Goal: Task Accomplishment & Management: Complete application form

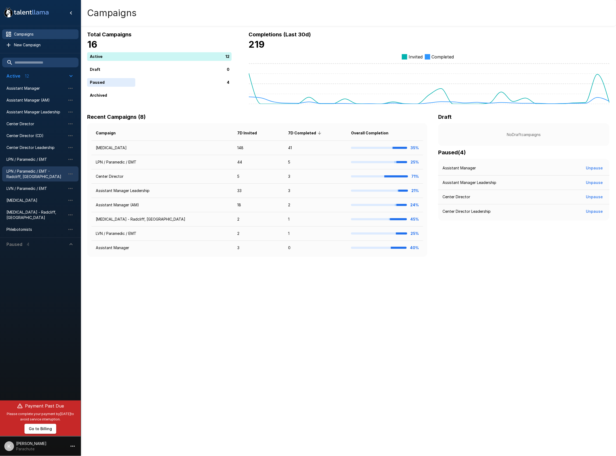
click at [37, 175] on span "LPN / Paramedic / EMT - Radcliff, [GEOGRAPHIC_DATA]" at bounding box center [35, 173] width 59 height 11
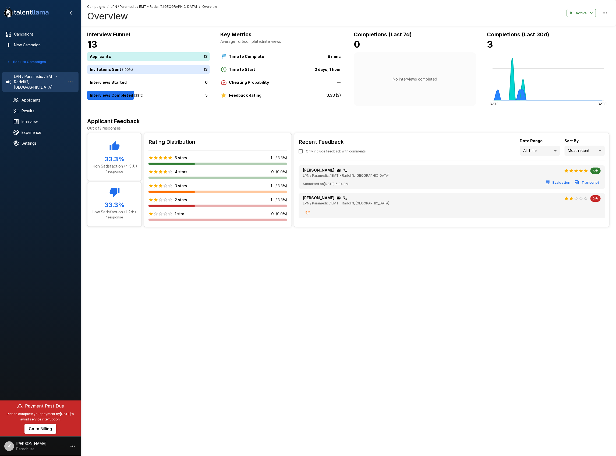
click at [11, 64] on icon "button" at bounding box center [8, 61] width 5 height 5
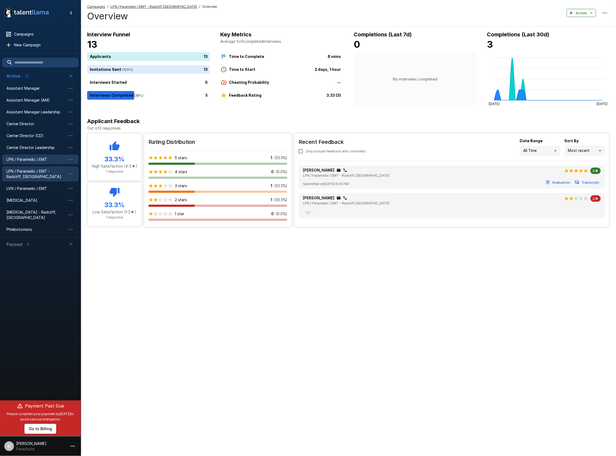
click at [20, 158] on span "LPN / Paramedic / EMT" at bounding box center [35, 159] width 59 height 5
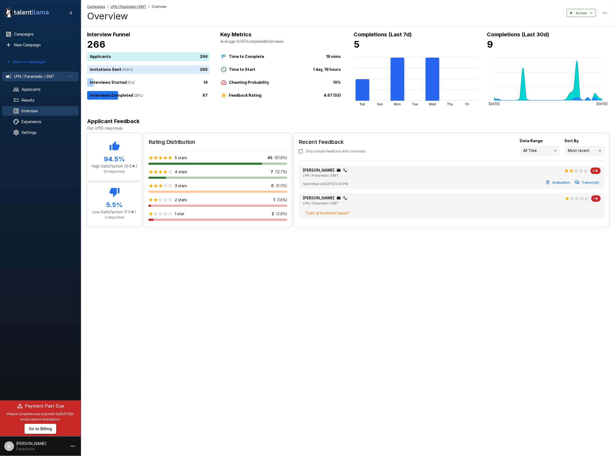
click at [30, 109] on span "Interview" at bounding box center [48, 110] width 53 height 5
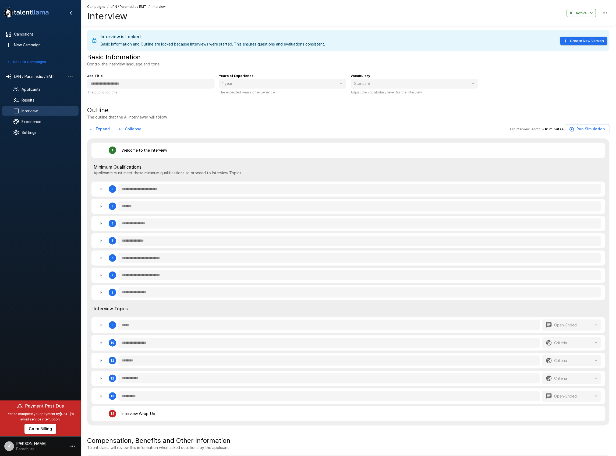
type textarea "*"
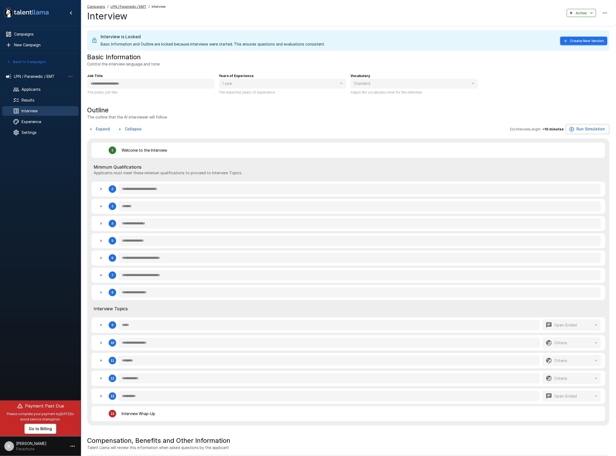
type textarea "*"
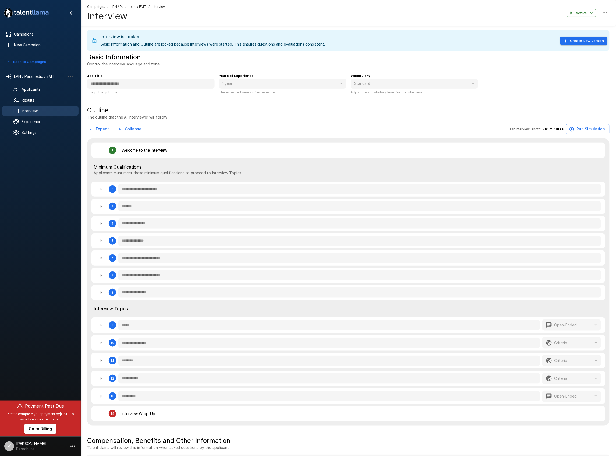
type textarea "*"
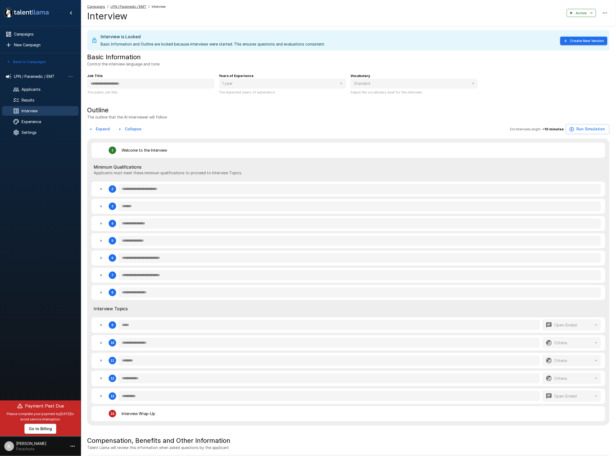
type textarea "*"
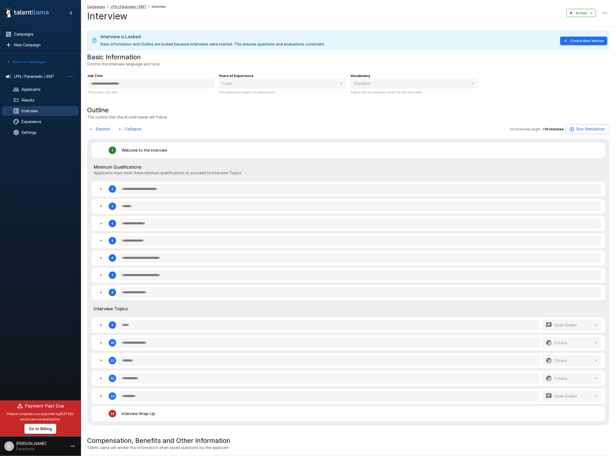
type textarea "*"
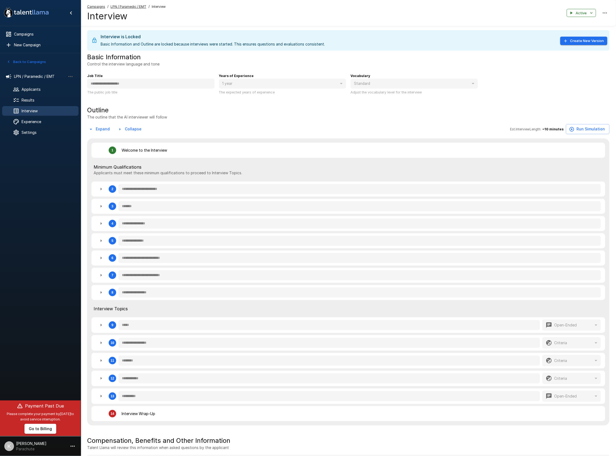
type textarea "*"
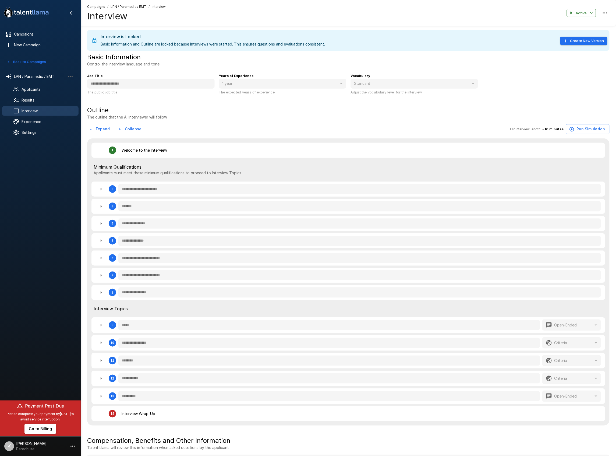
type textarea "*"
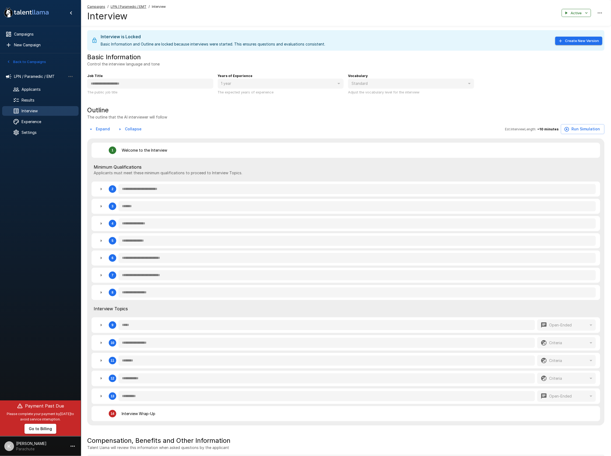
type textarea "*"
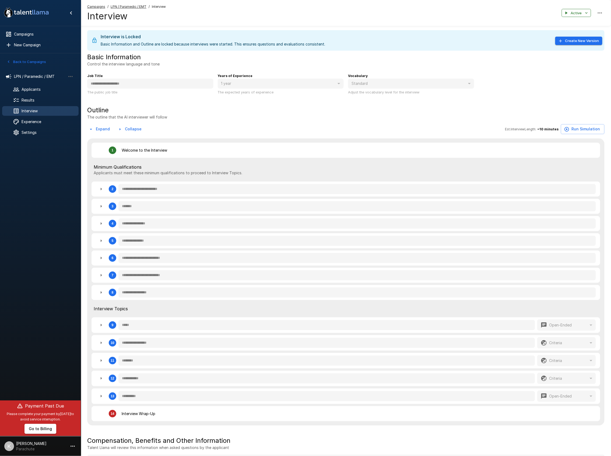
type textarea "*"
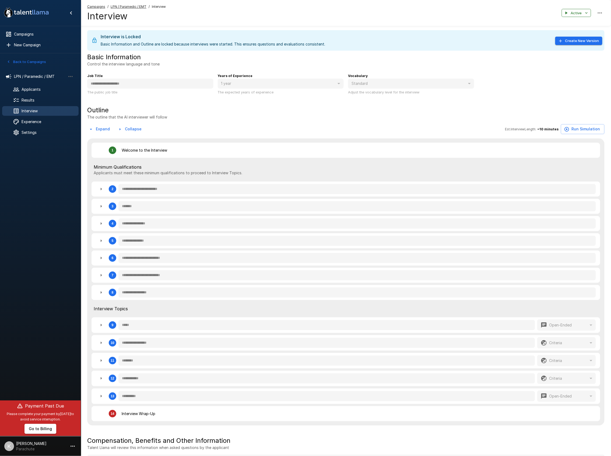
type textarea "*"
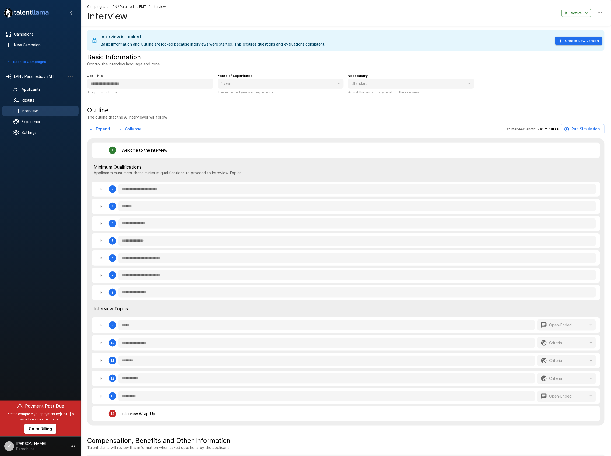
type textarea "*"
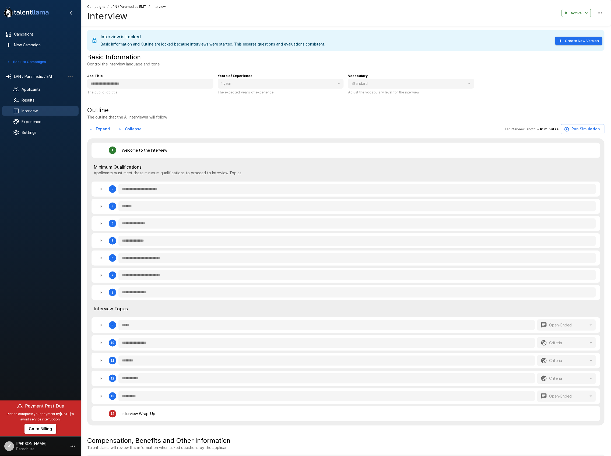
type textarea "*"
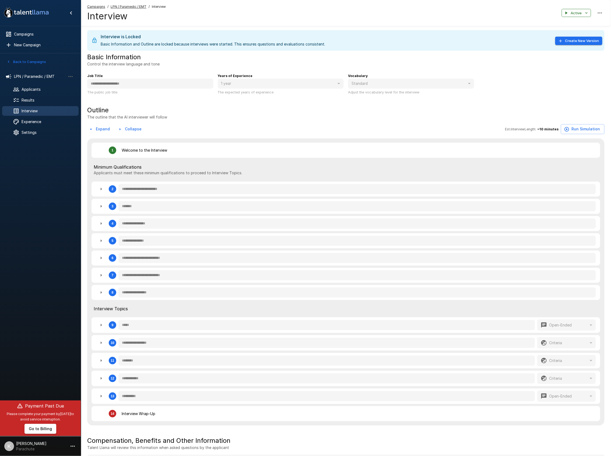
type textarea "*"
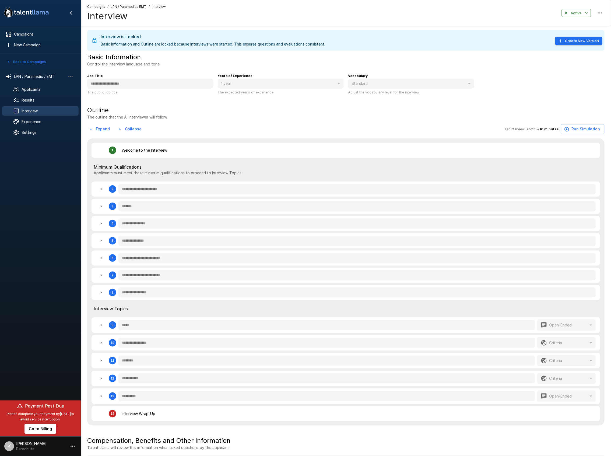
type textarea "*"
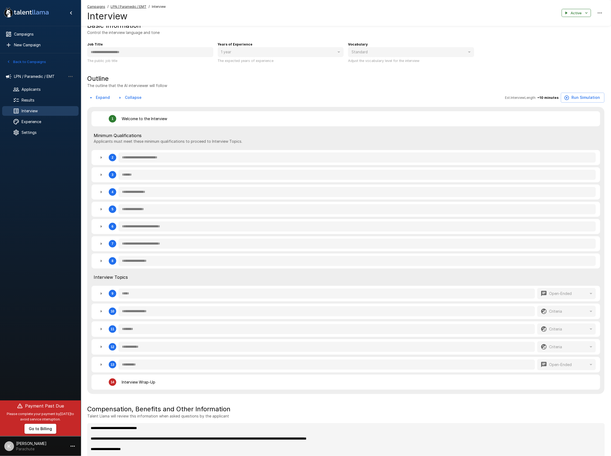
scroll to position [122, 0]
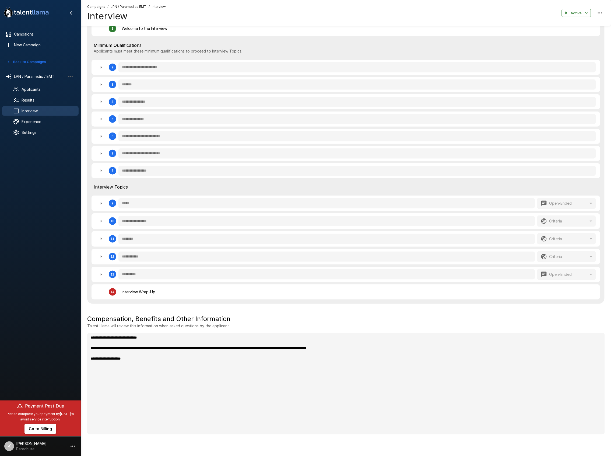
click at [101, 224] on icon "button" at bounding box center [101, 221] width 6 height 6
type textarea "*"
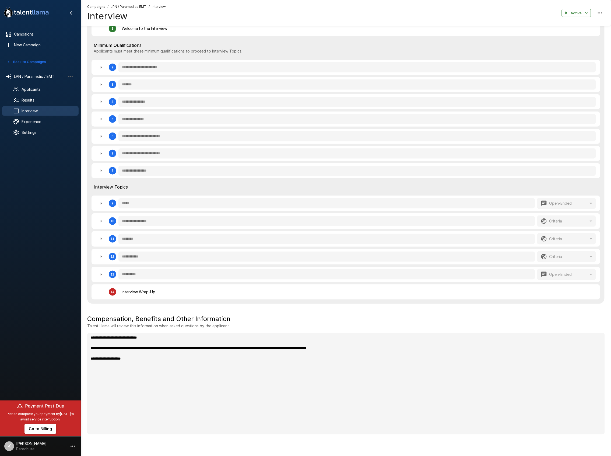
type textarea "*"
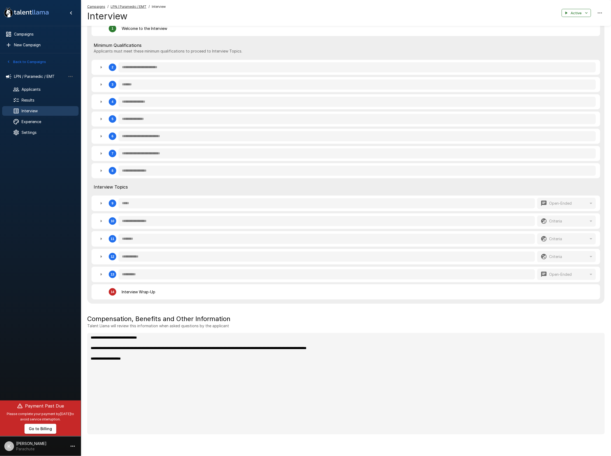
type textarea "*"
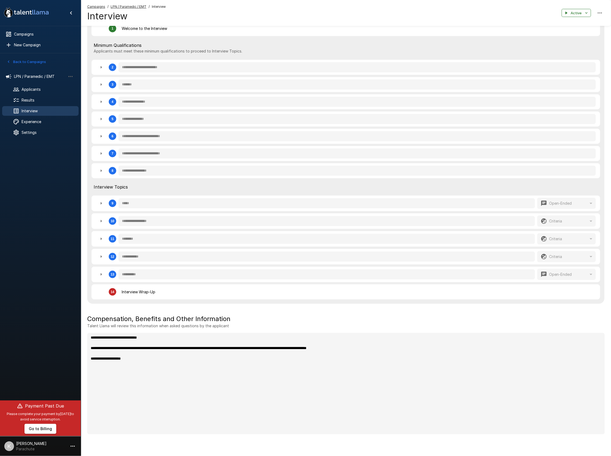
type textarea "*"
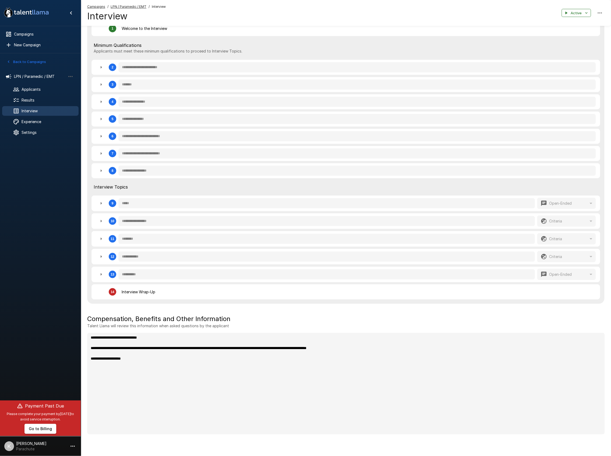
type textarea "*"
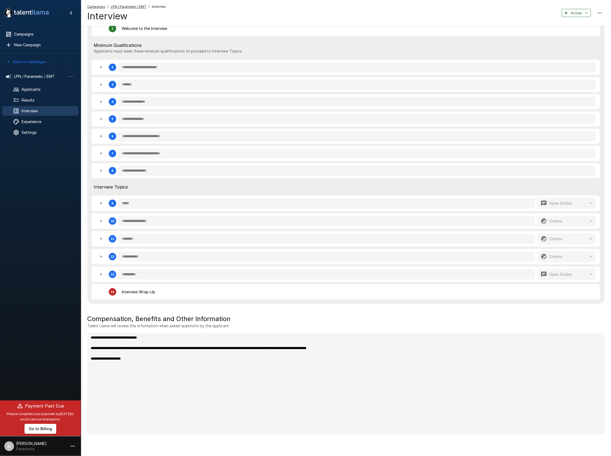
type textarea "*"
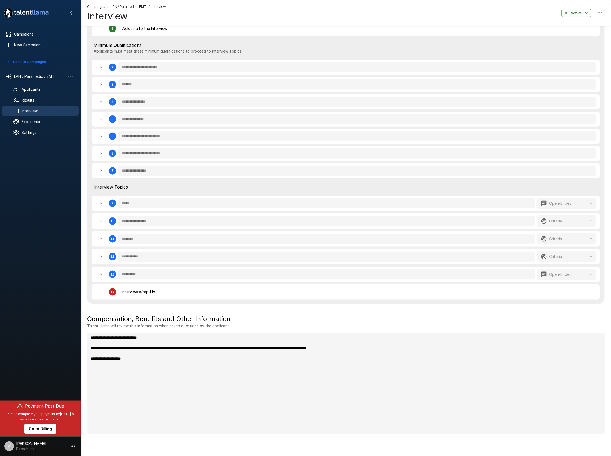
type textarea "*"
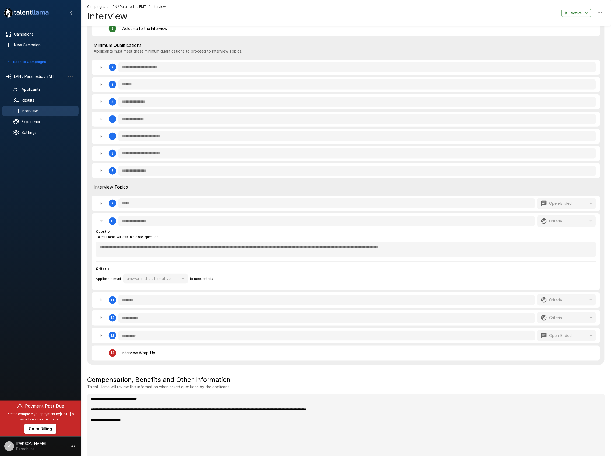
click at [98, 302] on icon "button" at bounding box center [101, 300] width 6 height 6
type textarea "*"
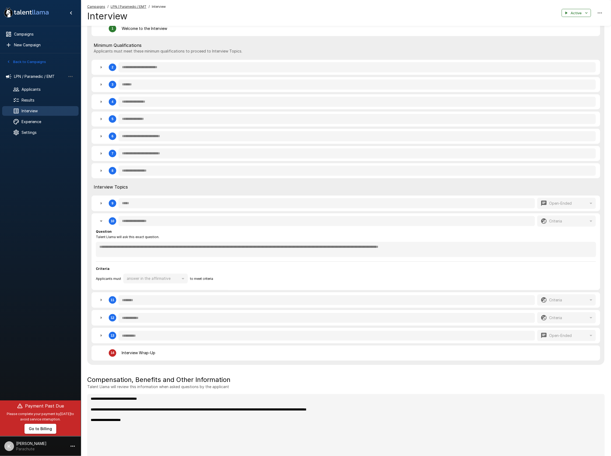
type textarea "*"
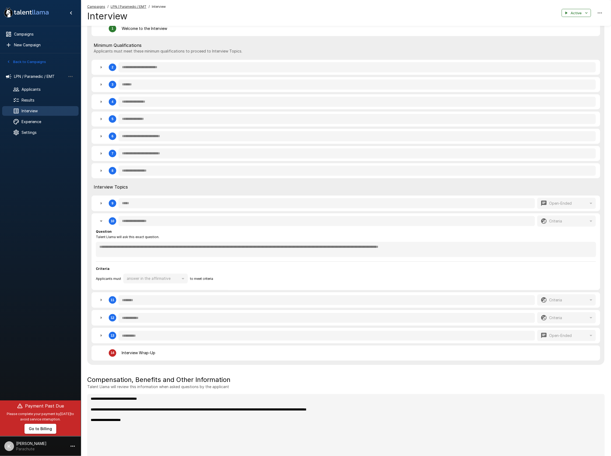
type textarea "*"
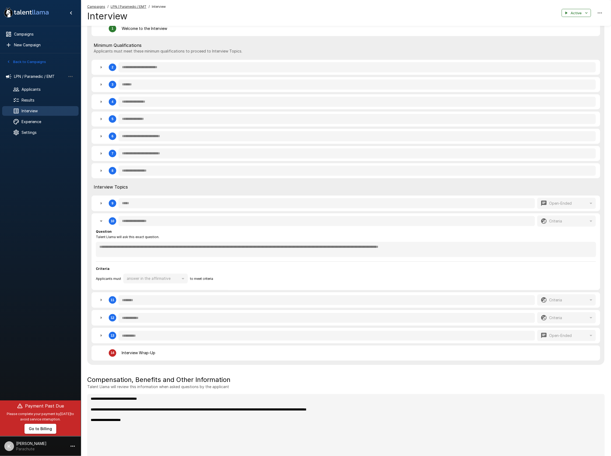
type textarea "*"
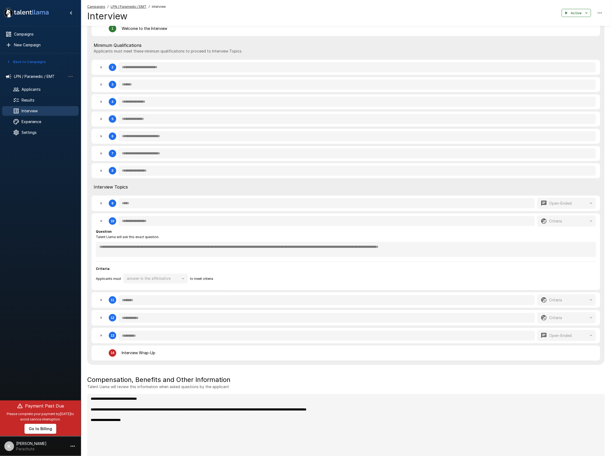
type textarea "*"
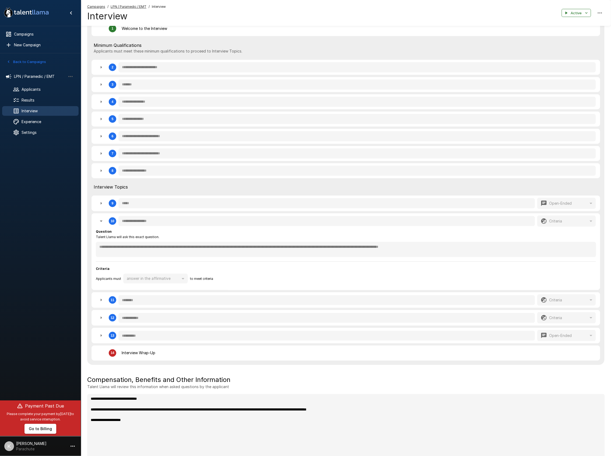
type textarea "*"
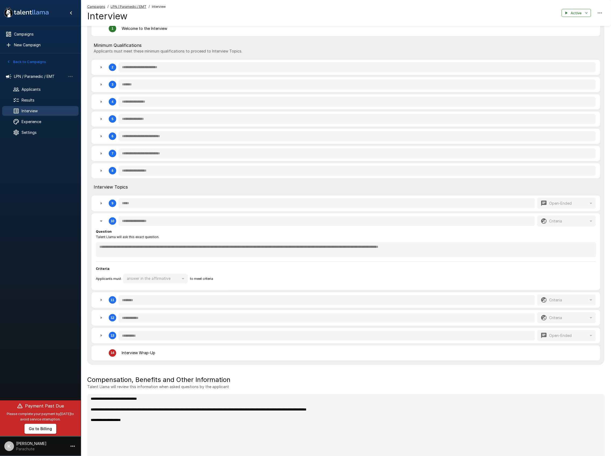
type textarea "*"
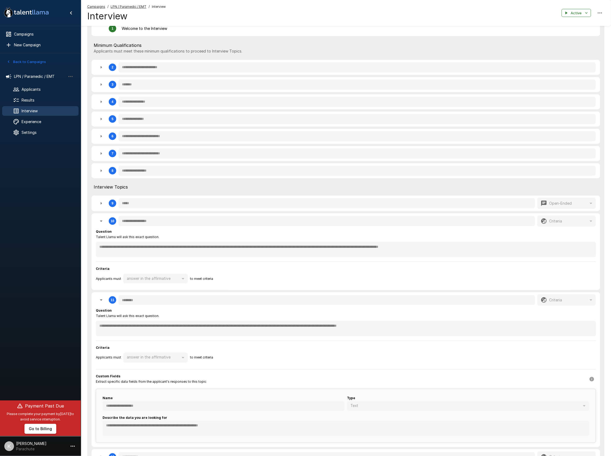
type textarea "*"
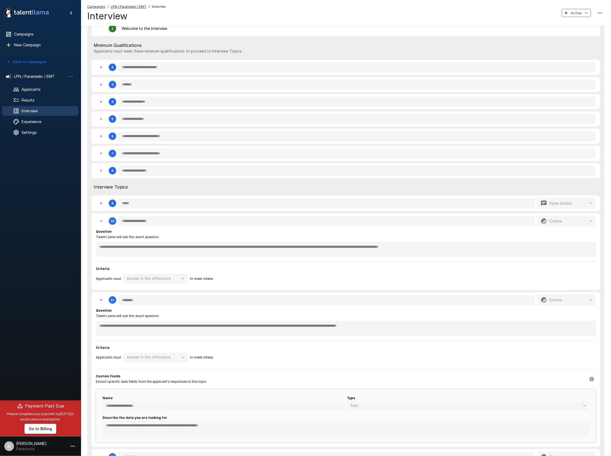
type textarea "*"
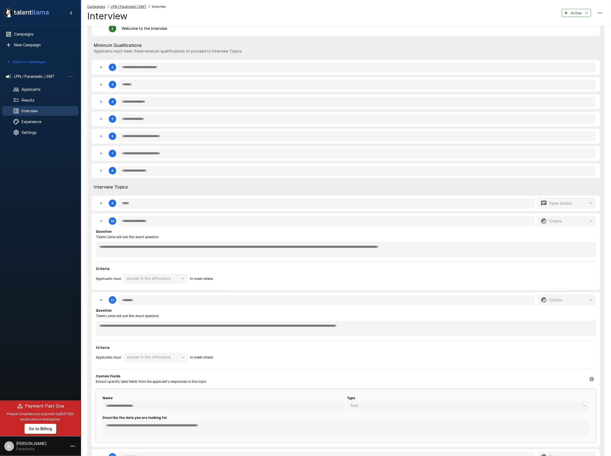
type textarea "*"
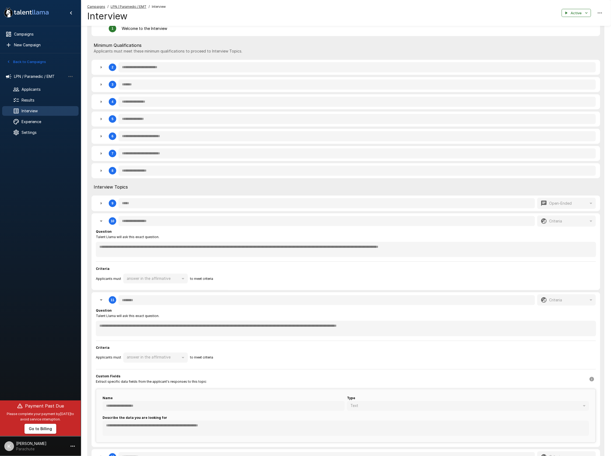
type textarea "*"
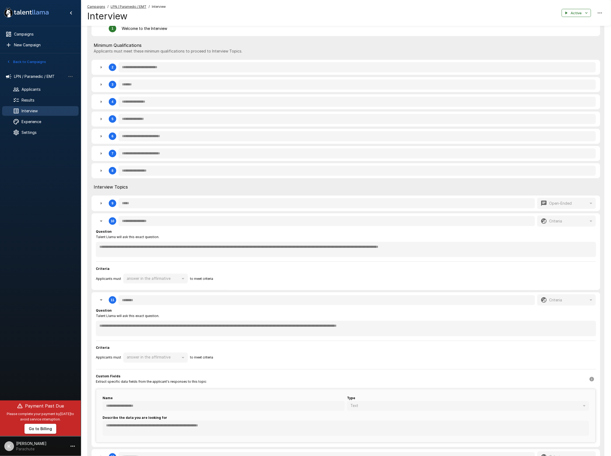
type textarea "*"
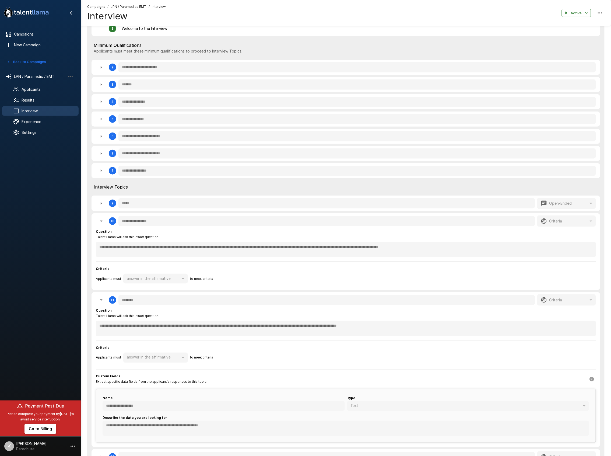
type textarea "*"
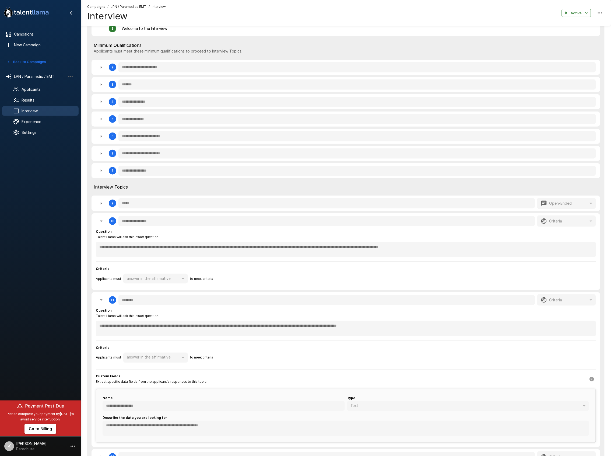
type textarea "*"
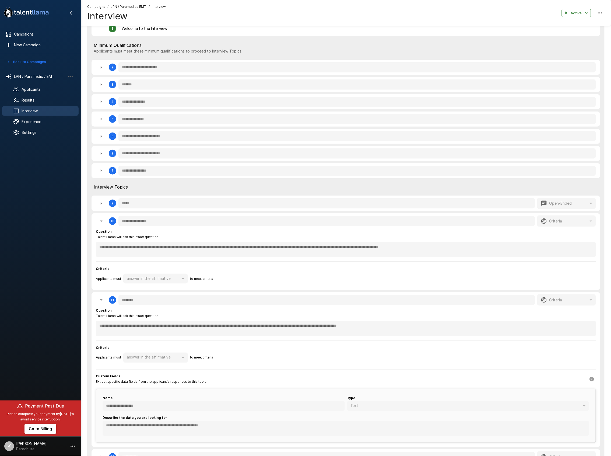
type textarea "*"
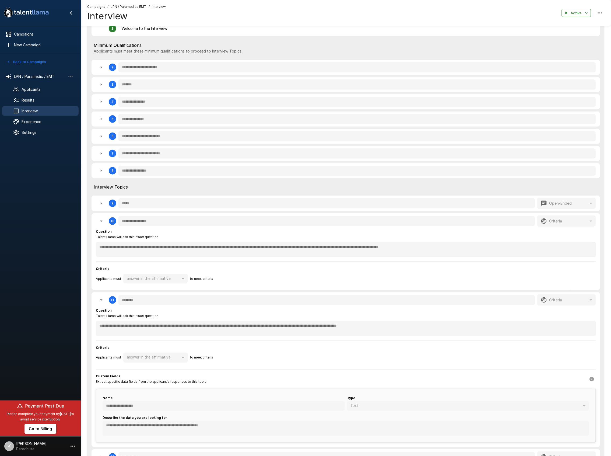
type textarea "*"
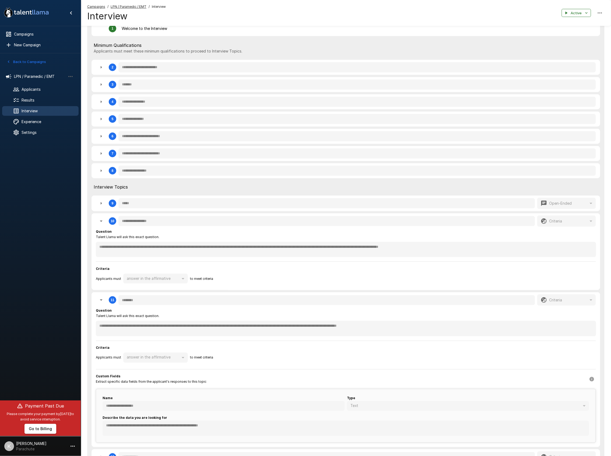
type textarea "*"
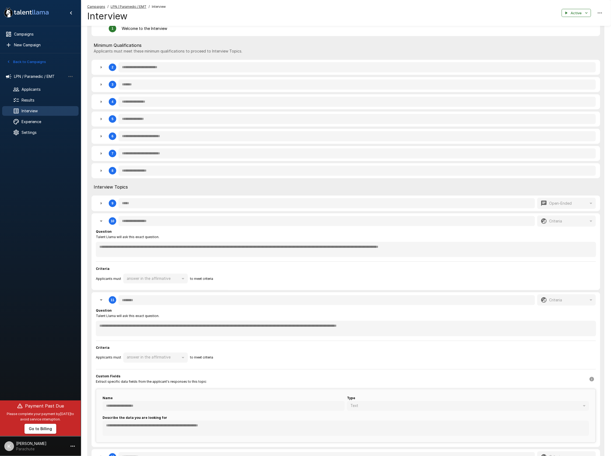
type textarea "*"
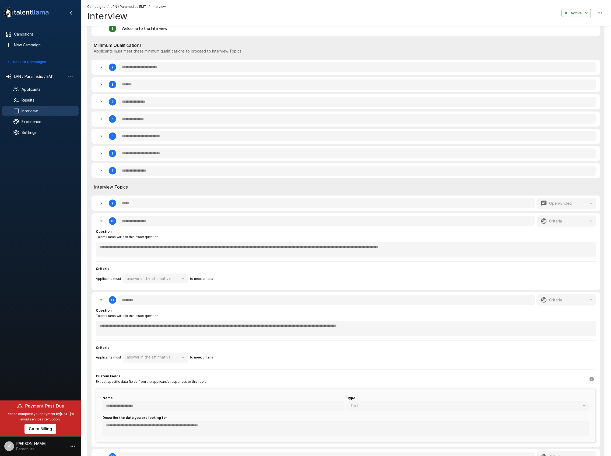
type textarea "*"
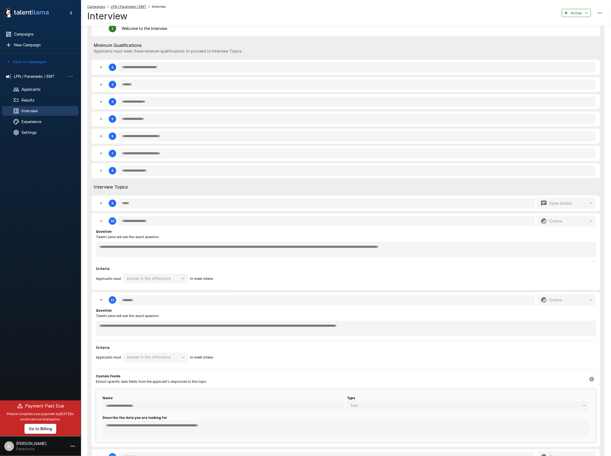
type textarea "*"
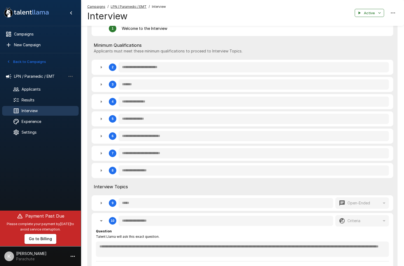
type textarea "*"
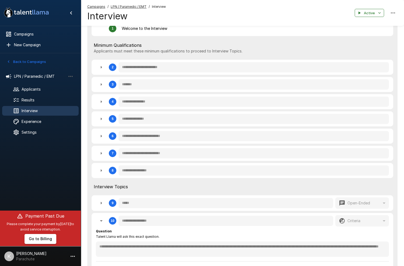
type textarea "*"
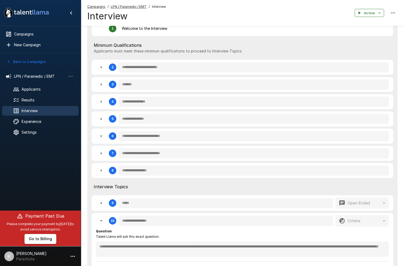
type textarea "*"
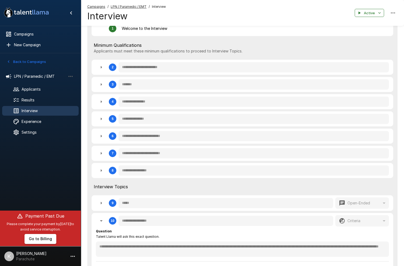
type textarea "*"
